Goal: Contribute content

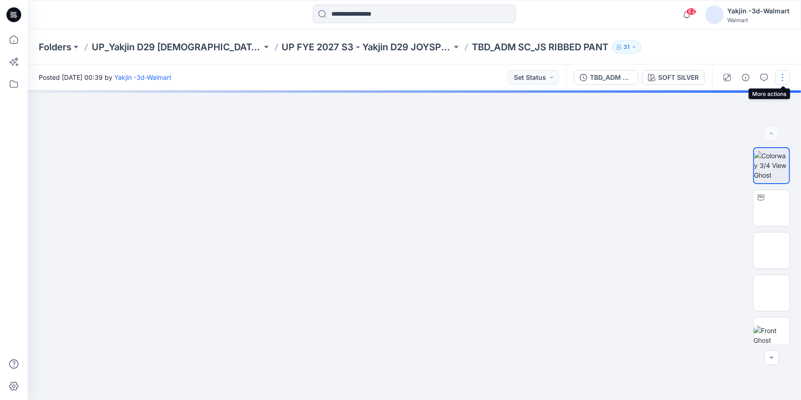
click at [784, 77] on button "button" at bounding box center [782, 77] width 15 height 15
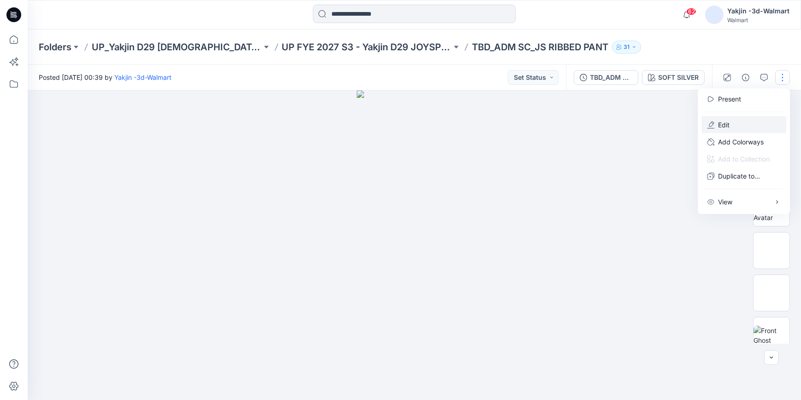
click at [738, 121] on button "Edit" at bounding box center [744, 124] width 85 height 17
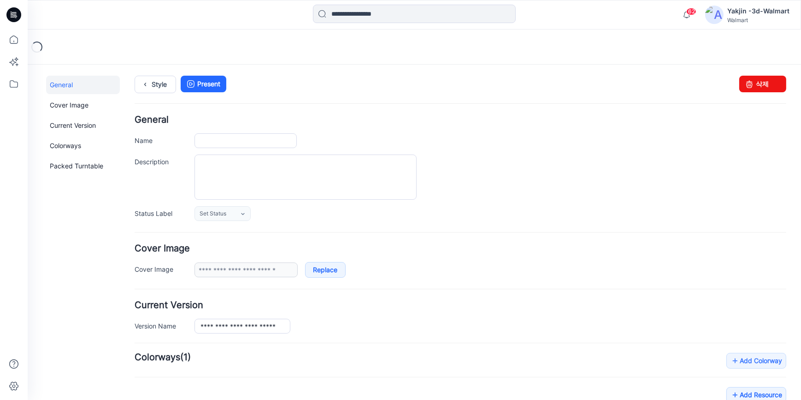
type input "**********"
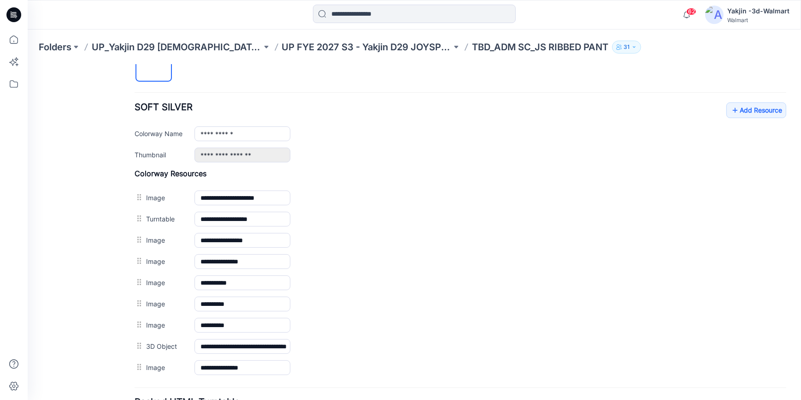
scroll to position [251, 0]
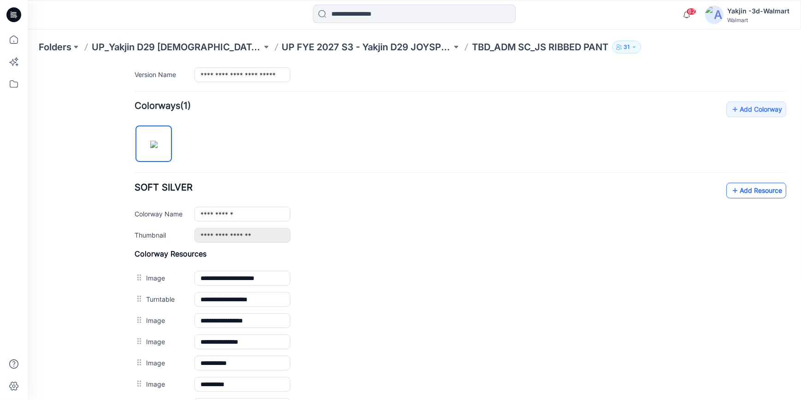
click at [763, 188] on link "Add Resource" at bounding box center [756, 190] width 60 height 16
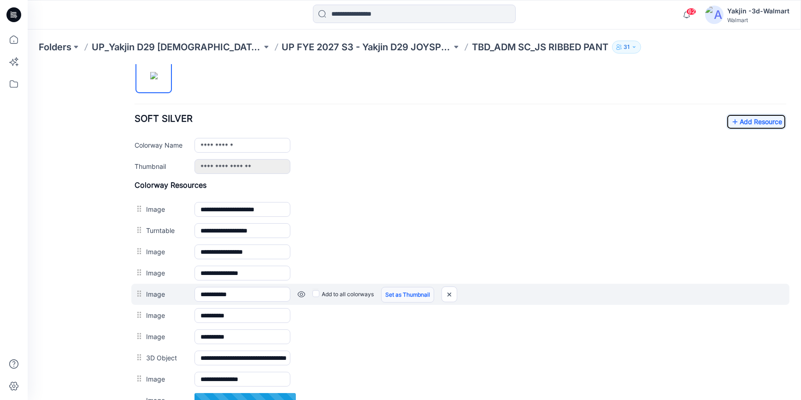
scroll to position [335, 0]
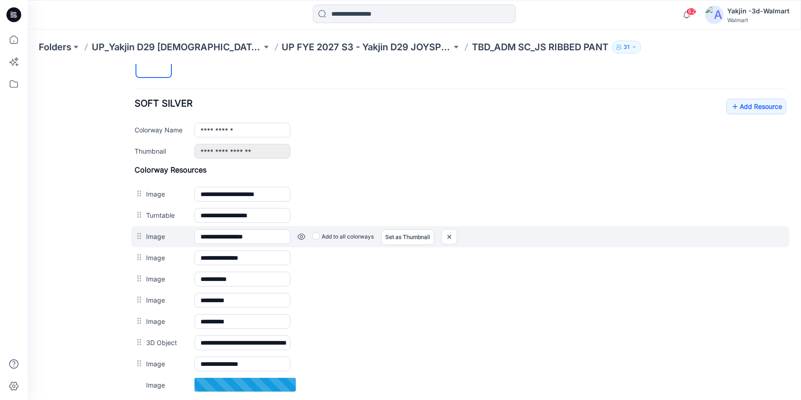
click at [300, 235] on link at bounding box center [301, 235] width 7 height 7
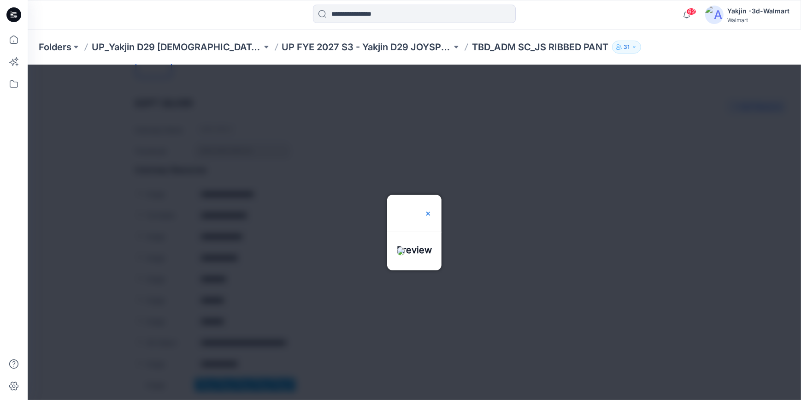
click at [432, 209] on img at bounding box center [428, 212] width 7 height 7
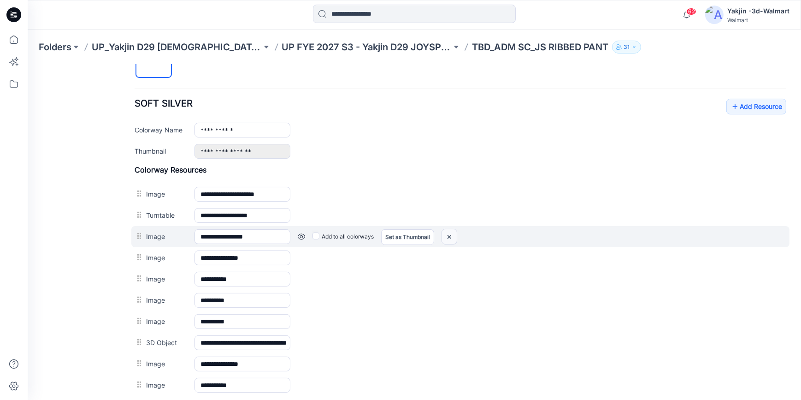
click at [451, 236] on img at bounding box center [449, 236] width 15 height 15
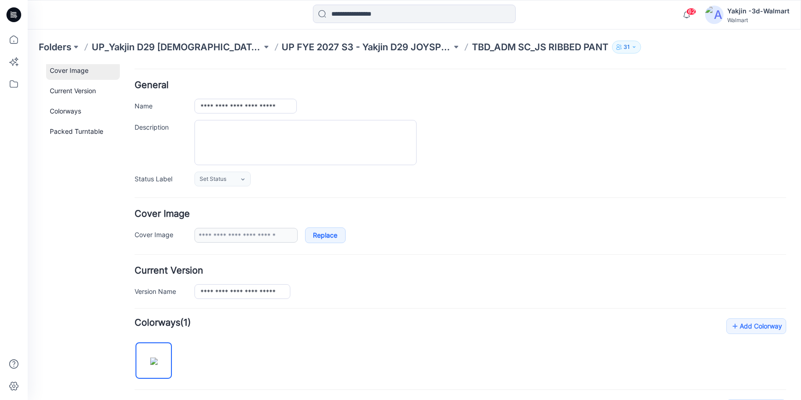
scroll to position [0, 0]
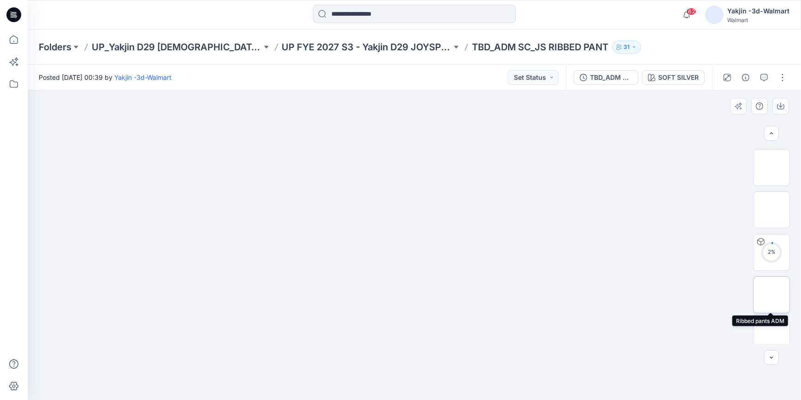
scroll to position [137, 0]
click at [782, 76] on button "button" at bounding box center [782, 77] width 15 height 15
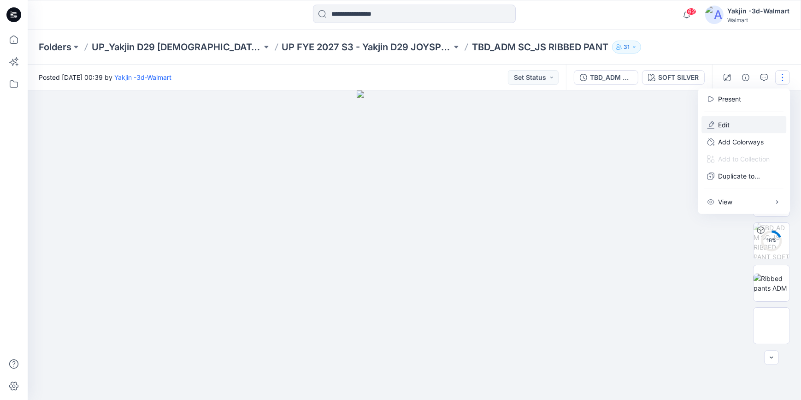
click at [764, 127] on button "Edit" at bounding box center [744, 124] width 85 height 17
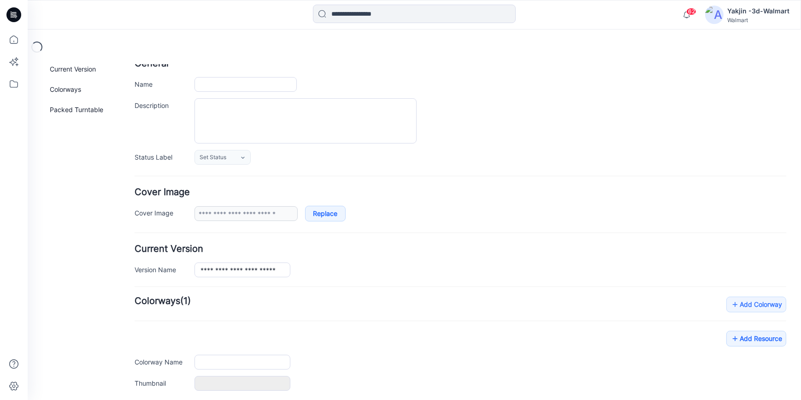
type input "**********"
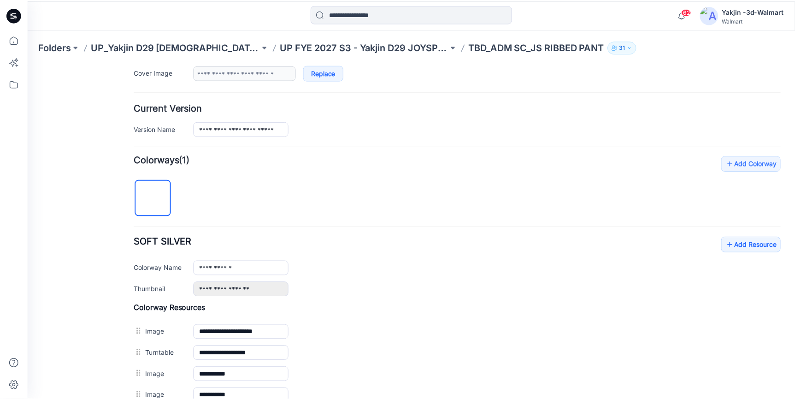
scroll to position [194, 0]
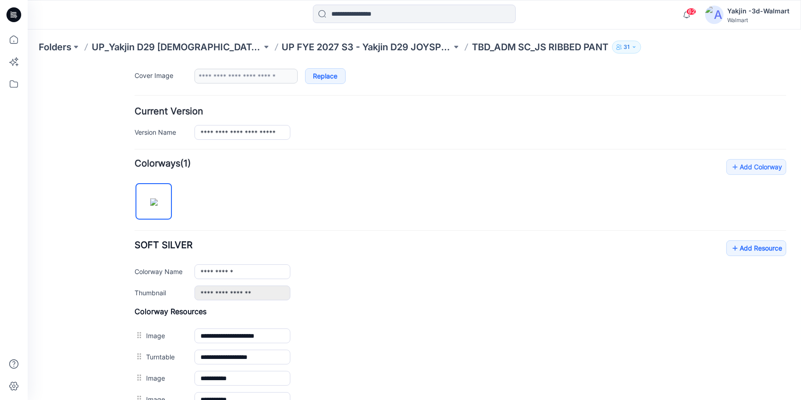
click at [13, 18] on icon at bounding box center [13, 14] width 15 height 15
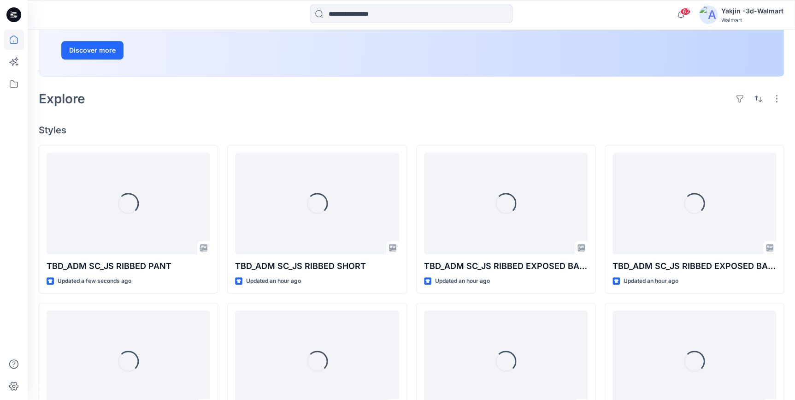
scroll to position [167, 0]
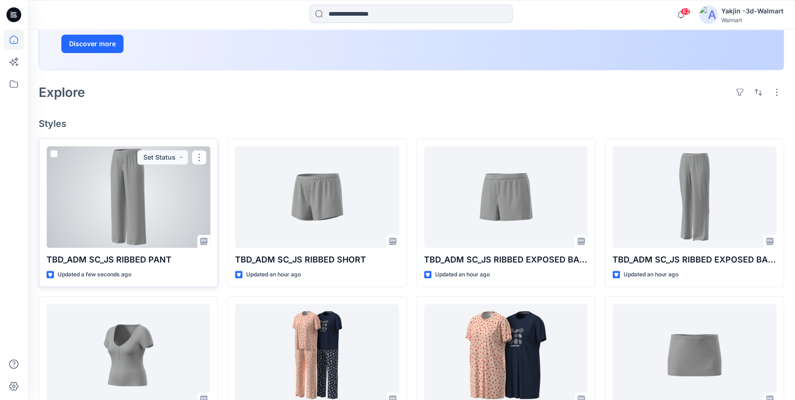
click at [126, 201] on div at bounding box center [129, 196] width 164 height 101
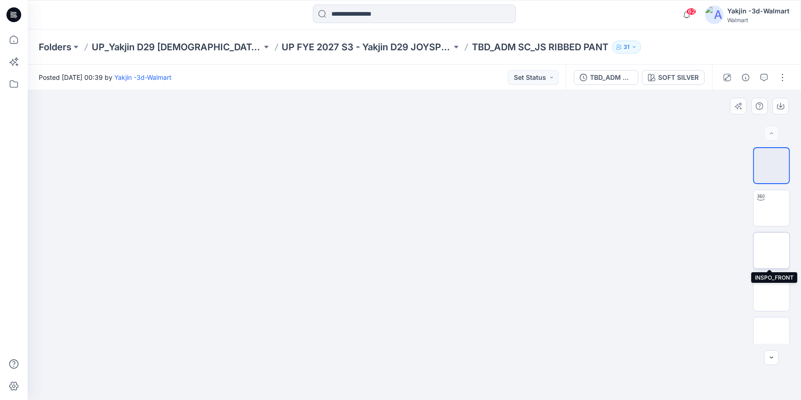
click at [772, 250] on img at bounding box center [772, 250] width 0 height 0
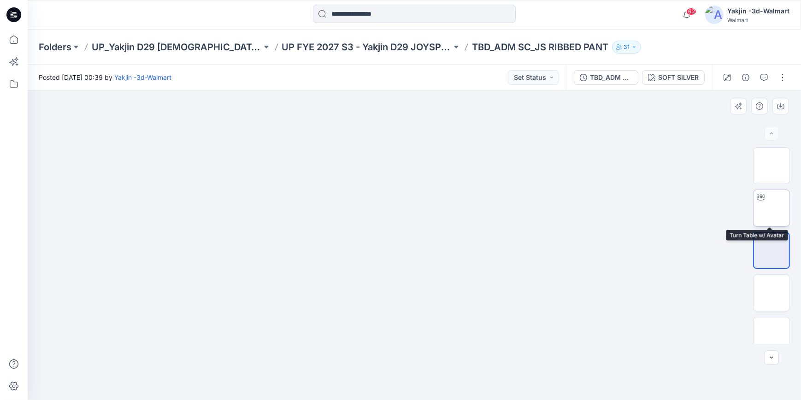
click at [772, 208] on img at bounding box center [772, 208] width 0 height 0
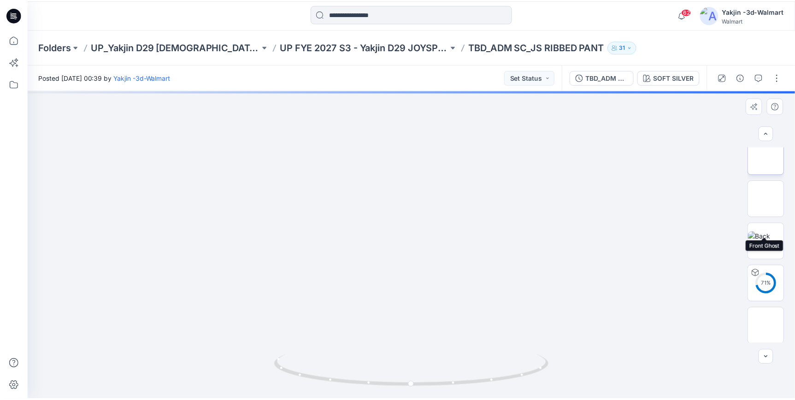
scroll to position [137, 0]
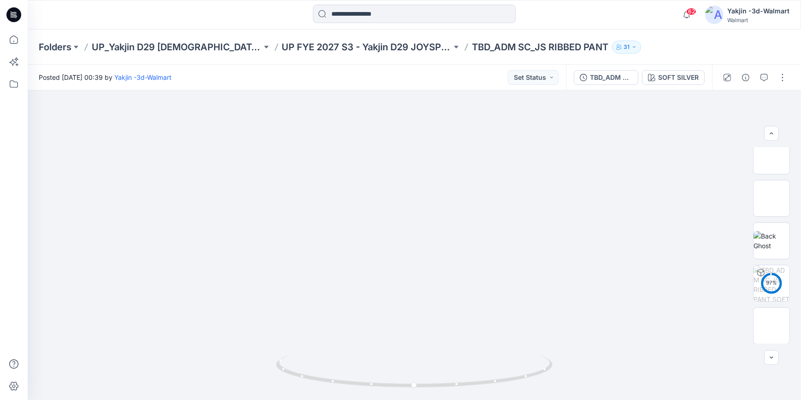
click at [16, 15] on icon at bounding box center [15, 15] width 4 height 0
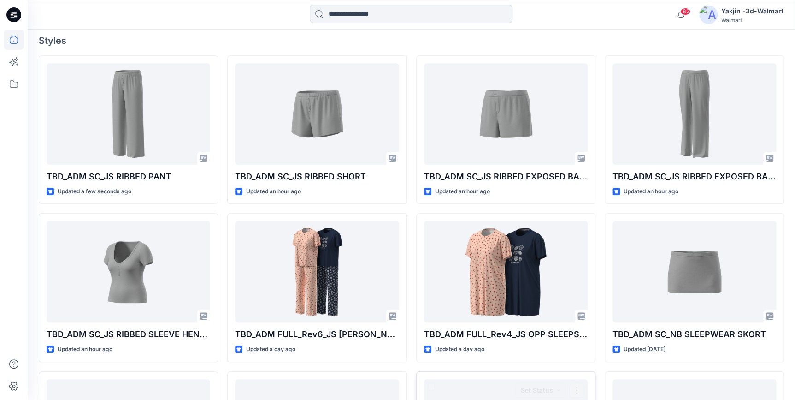
scroll to position [251, 0]
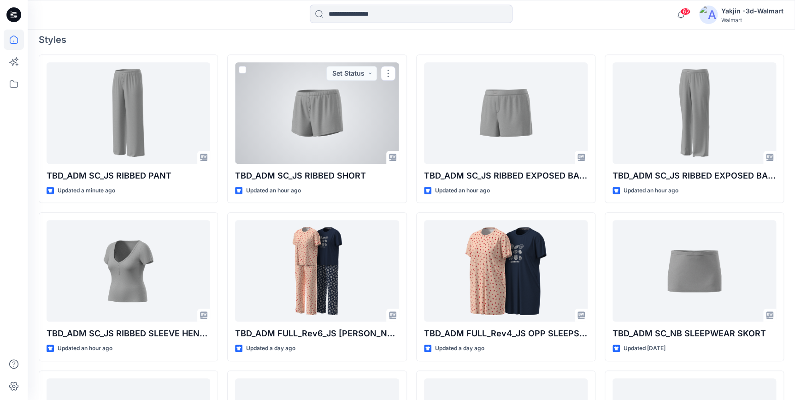
drag, startPoint x: 278, startPoint y: 118, endPoint x: 451, endPoint y: 176, distance: 182.8
click at [278, 118] on div at bounding box center [317, 112] width 164 height 101
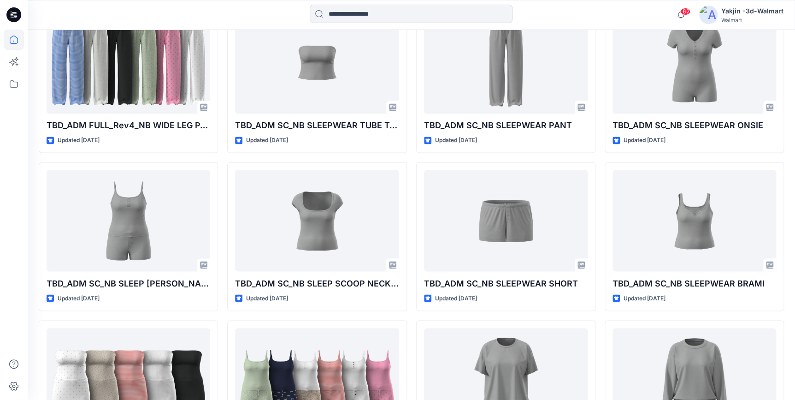
scroll to position [623, 0]
